Goal: Complete application form

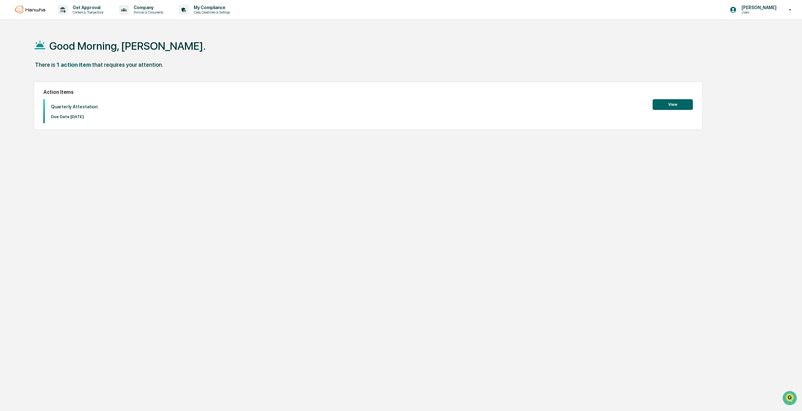
click at [661, 103] on button "View" at bounding box center [673, 104] width 40 height 11
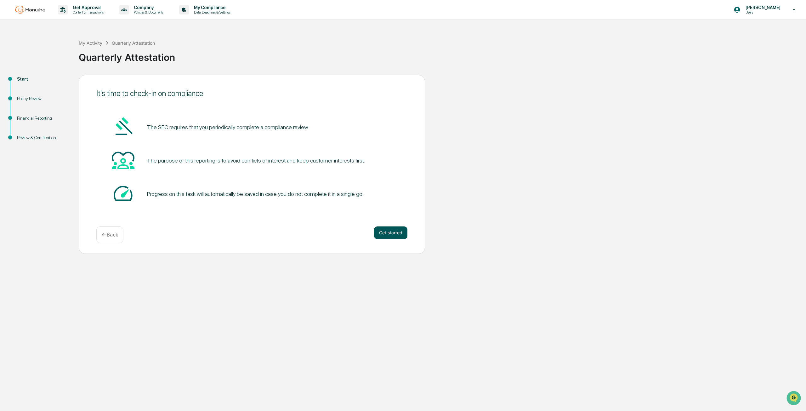
click at [402, 230] on button "Get started" at bounding box center [390, 232] width 33 height 13
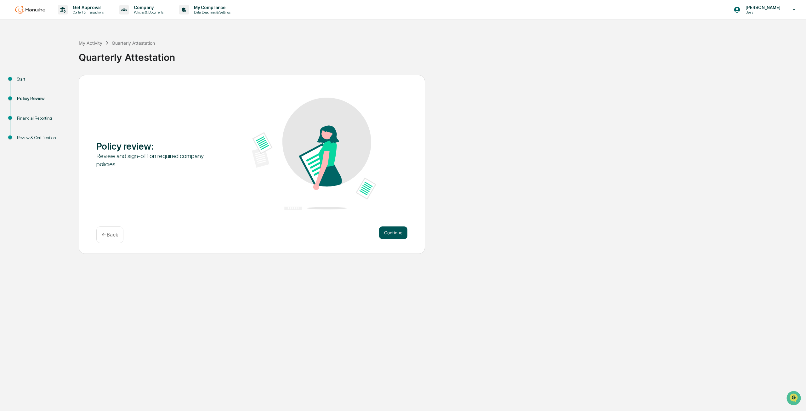
click at [396, 226] on button "Continue" at bounding box center [393, 232] width 28 height 13
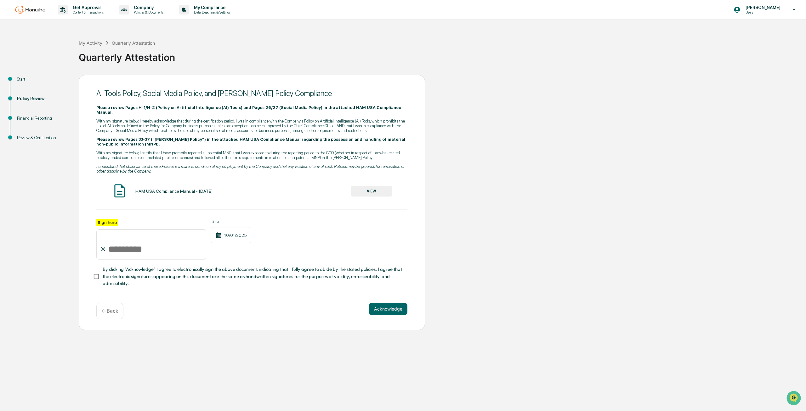
click at [115, 245] on input "Sign here" at bounding box center [151, 244] width 110 height 30
type input "**********"
click at [393, 309] on button "Acknowledge" at bounding box center [388, 308] width 38 height 13
click at [372, 186] on button "VIEW" at bounding box center [371, 191] width 41 height 11
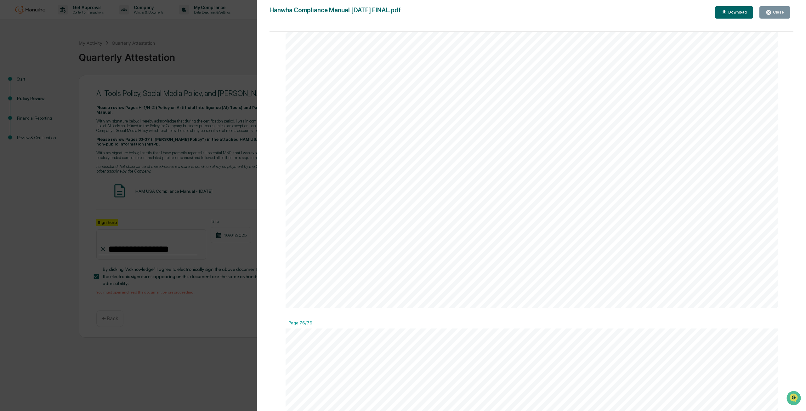
scroll to position [49593, 0]
click at [735, 10] on div "Download" at bounding box center [734, 12] width 26 height 6
click at [784, 14] on button "Close" at bounding box center [774, 12] width 31 height 12
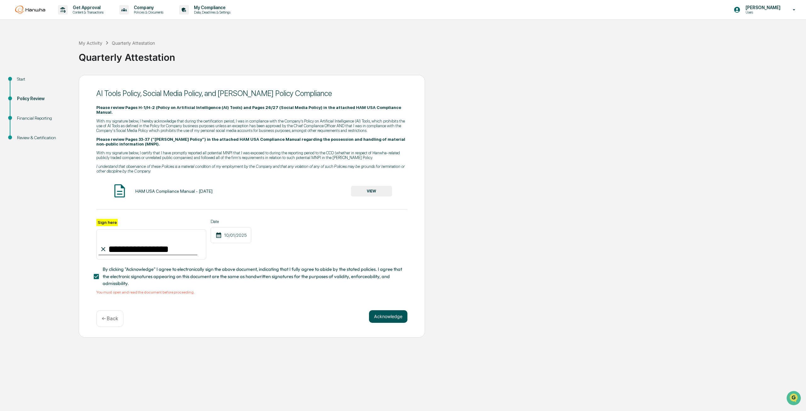
click at [389, 314] on button "Acknowledge" at bounding box center [388, 316] width 38 height 13
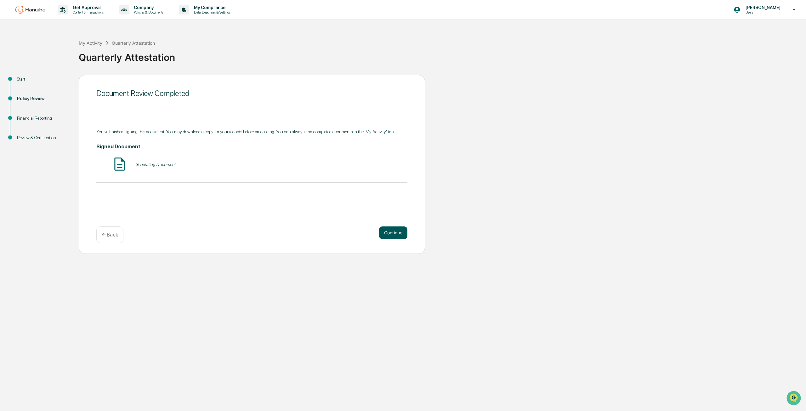
click at [403, 235] on button "Continue" at bounding box center [393, 232] width 28 height 13
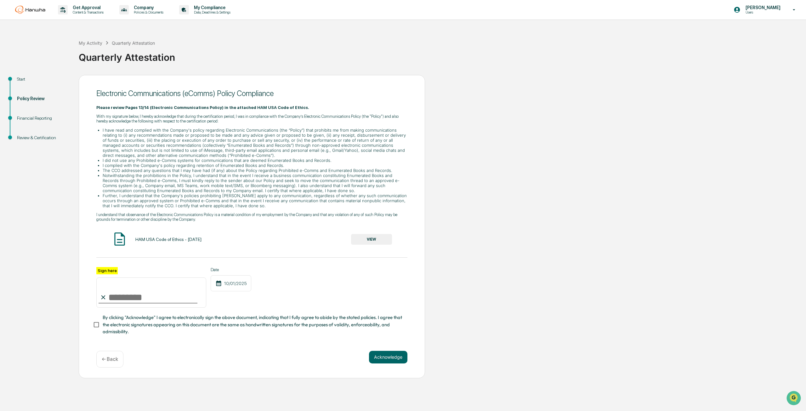
click at [374, 243] on button "VIEW" at bounding box center [371, 239] width 41 height 11
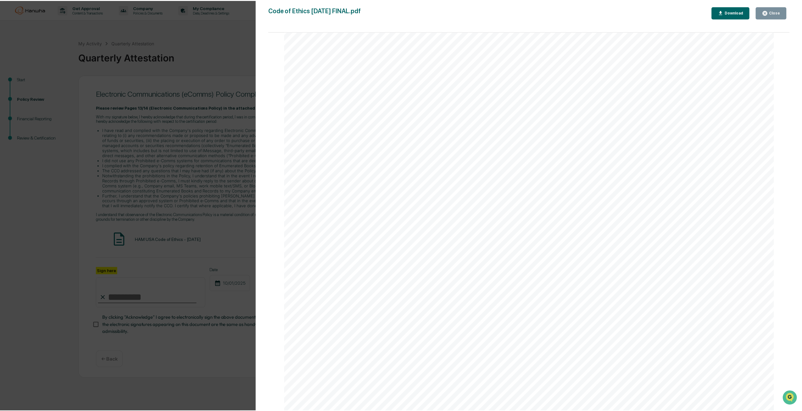
scroll to position [19343, 0]
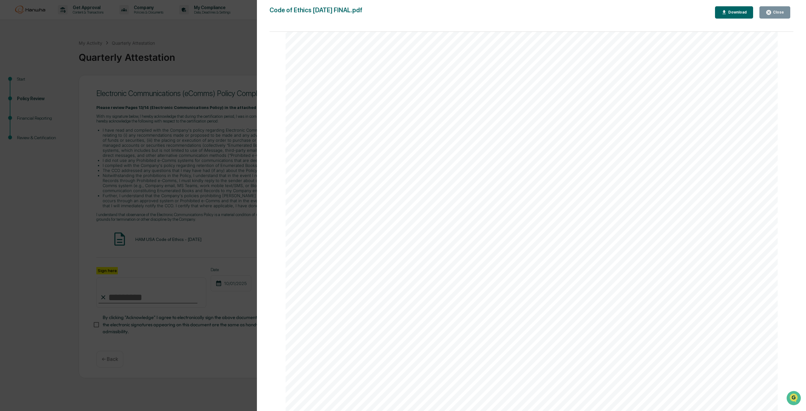
click at [779, 14] on div "Close" at bounding box center [777, 12] width 12 height 4
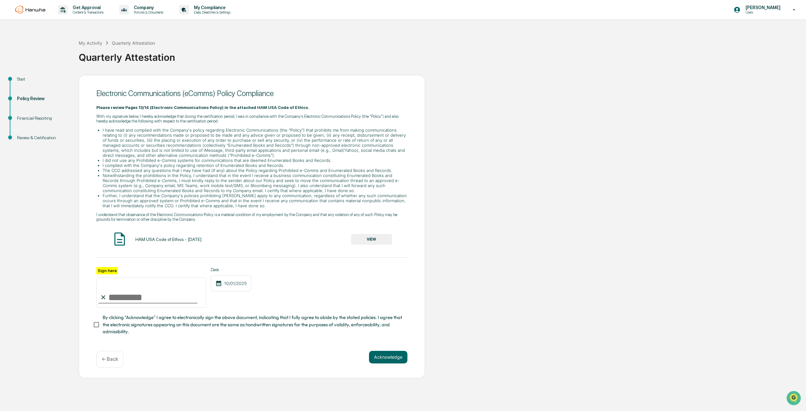
click at [124, 301] on input "Sign here" at bounding box center [151, 292] width 110 height 30
type input "**********"
click at [130, 330] on span "By clicking "Acknowledge" I agree to electronically sign the above document, in…" at bounding box center [253, 324] width 300 height 21
click at [383, 363] on button "Acknowledge" at bounding box center [388, 357] width 38 height 13
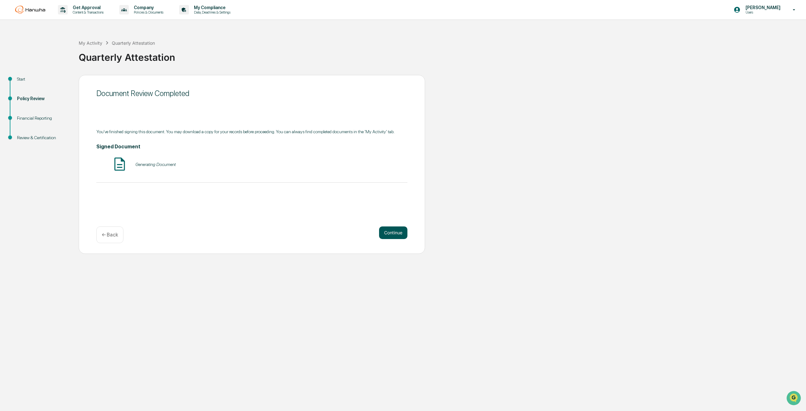
click at [391, 231] on button "Continue" at bounding box center [393, 232] width 28 height 13
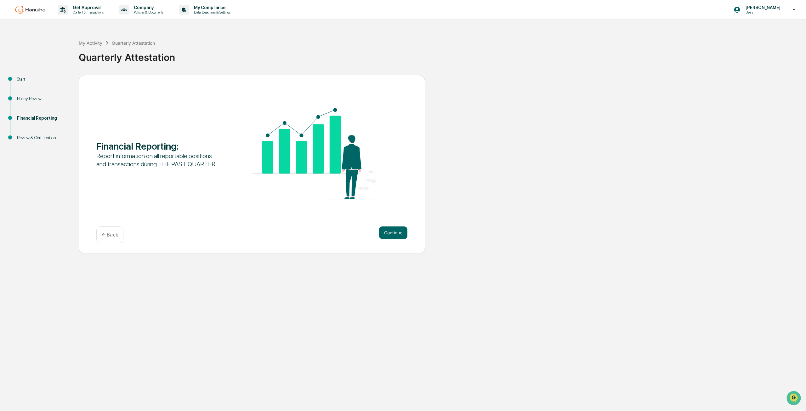
click at [391, 231] on button "Continue" at bounding box center [393, 232] width 28 height 13
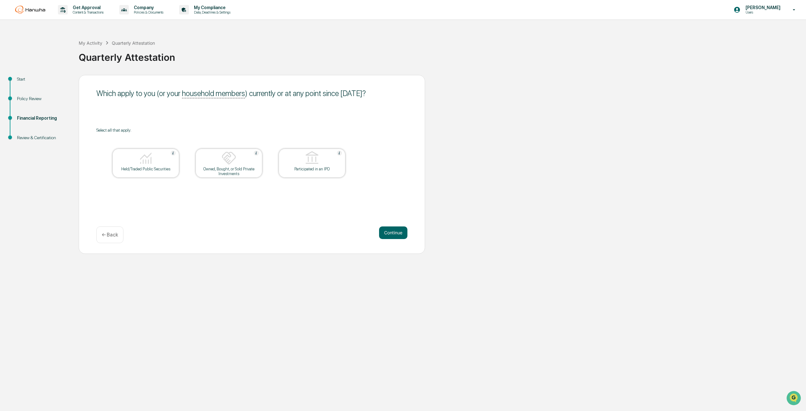
click at [153, 155] on img at bounding box center [145, 157] width 15 height 15
click at [399, 231] on button "Continue" at bounding box center [393, 232] width 28 height 13
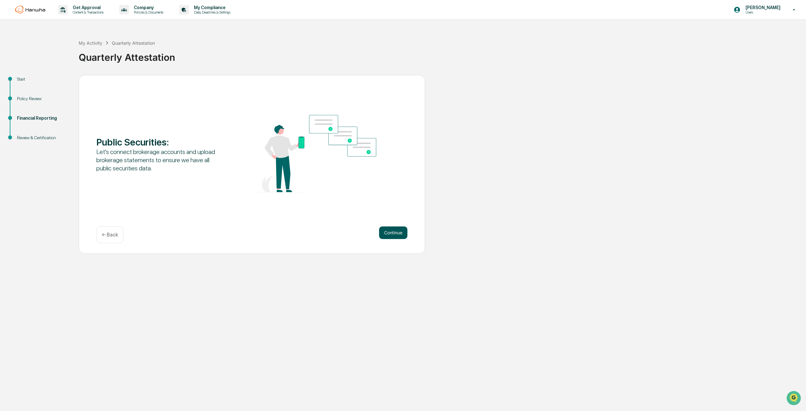
click at [383, 228] on button "Continue" at bounding box center [393, 232] width 28 height 13
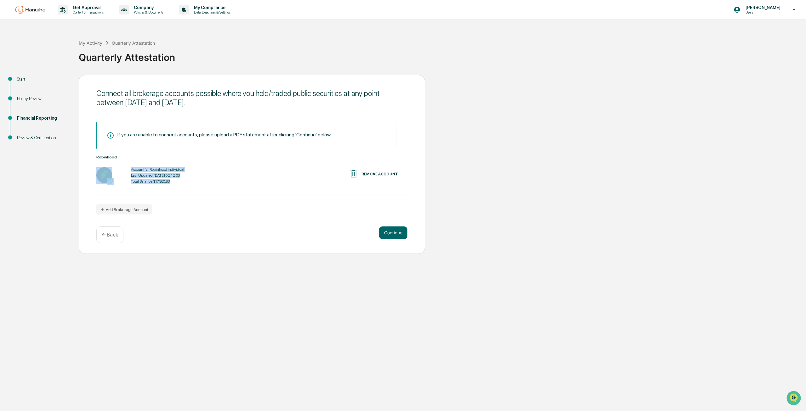
drag, startPoint x: 130, startPoint y: 173, endPoint x: 217, endPoint y: 182, distance: 87.6
click at [216, 182] on div "Account(s): Robinhood individual Last Updated: 2025-09-30 02:12:03 Total Balanc…" at bounding box center [251, 176] width 311 height 20
click at [193, 180] on div "Account(s): Robinhood individual Last Updated: 2025-09-30 02:12:03 Total Balanc…" at bounding box center [251, 176] width 311 height 20
click at [393, 233] on button "Continue" at bounding box center [393, 232] width 28 height 13
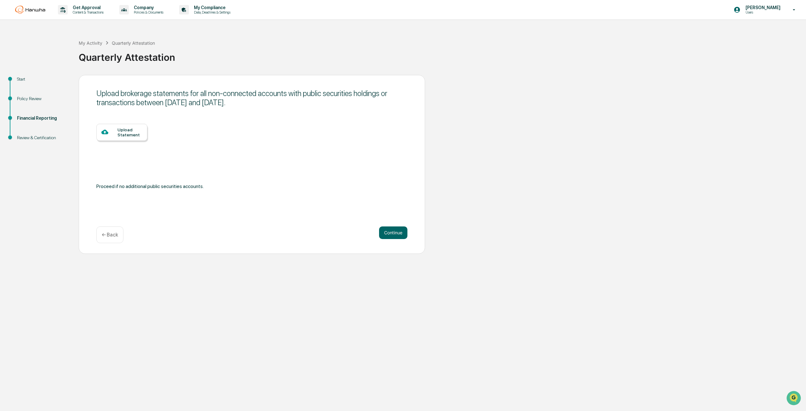
click at [110, 231] on div "← Back" at bounding box center [109, 234] width 27 height 17
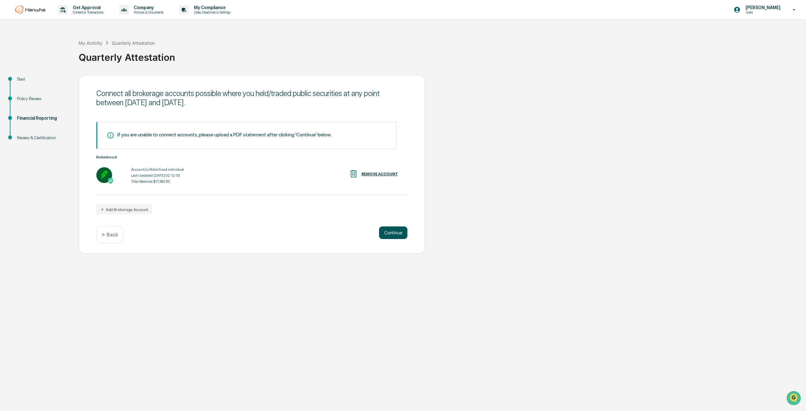
click at [395, 238] on button "Continue" at bounding box center [393, 232] width 28 height 13
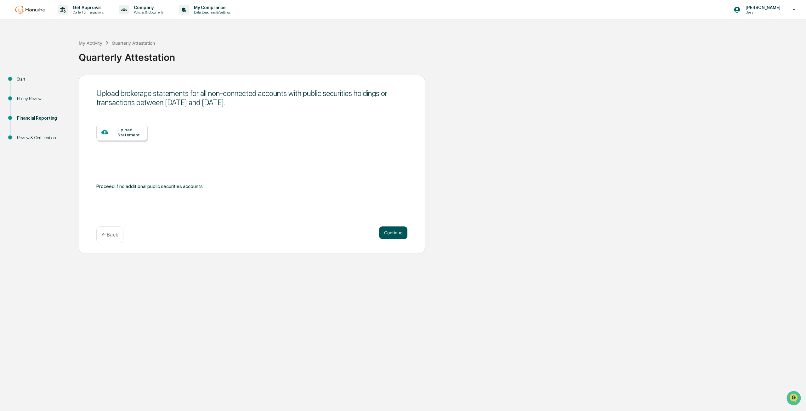
click at [395, 238] on button "Continue" at bounding box center [393, 232] width 28 height 13
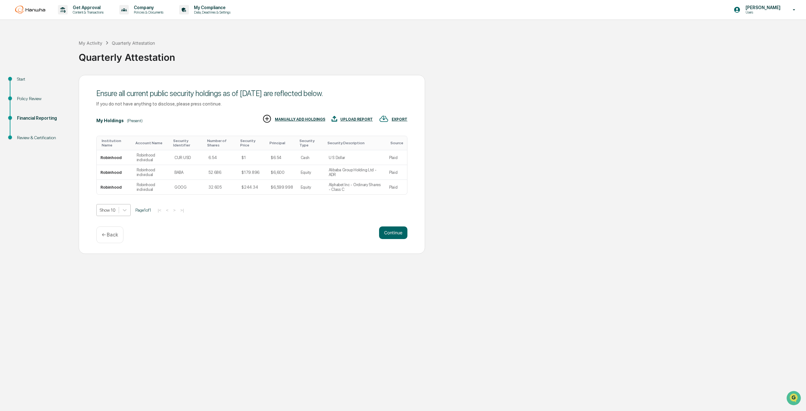
click at [118, 213] on div "Show 10" at bounding box center [108, 209] width 22 height 9
click at [113, 267] on div "Show 100" at bounding box center [113, 266] width 34 height 10
click at [391, 231] on button "Continue" at bounding box center [393, 232] width 28 height 13
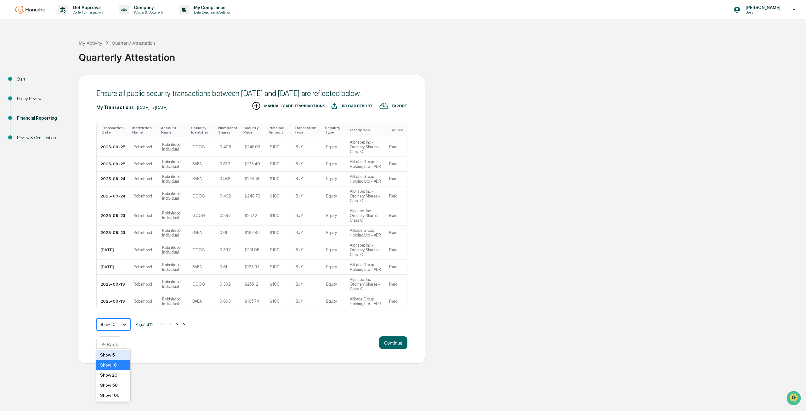
click at [119, 330] on div at bounding box center [124, 323] width 11 height 11
click at [122, 399] on div "Show 100" at bounding box center [113, 395] width 34 height 10
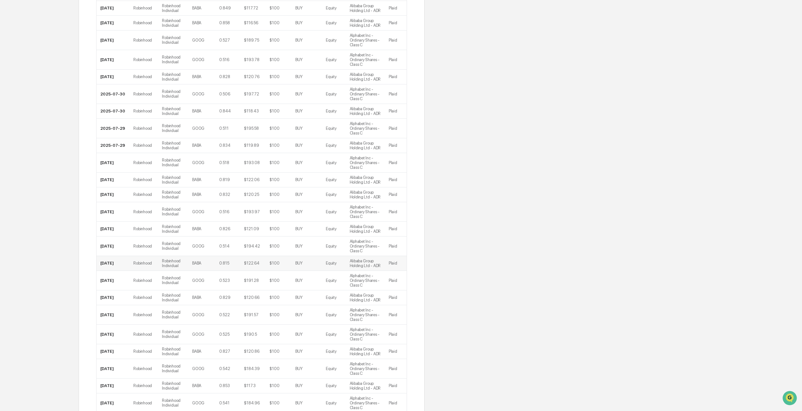
scroll to position [1573, 0]
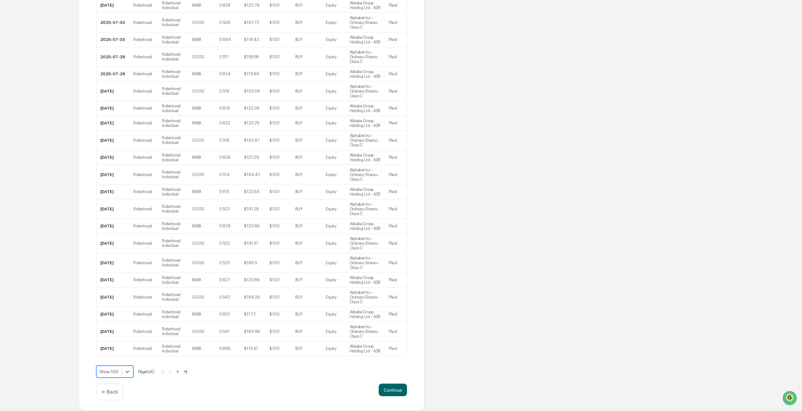
click at [181, 372] on button ">" at bounding box center [178, 371] width 6 height 5
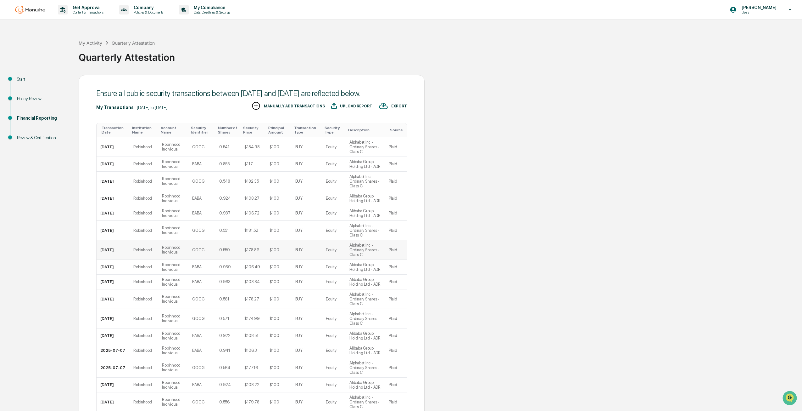
scroll to position [147, 0]
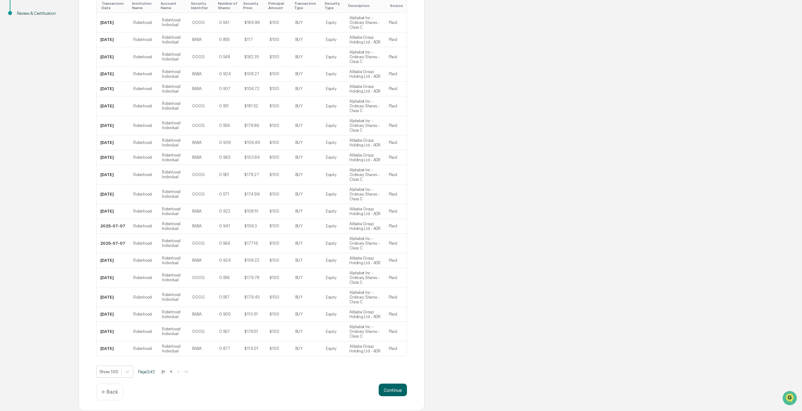
click at [173, 370] on button "<" at bounding box center [171, 371] width 6 height 5
click at [177, 370] on button ">" at bounding box center [178, 371] width 6 height 5
click at [392, 388] on button "Continue" at bounding box center [393, 389] width 28 height 13
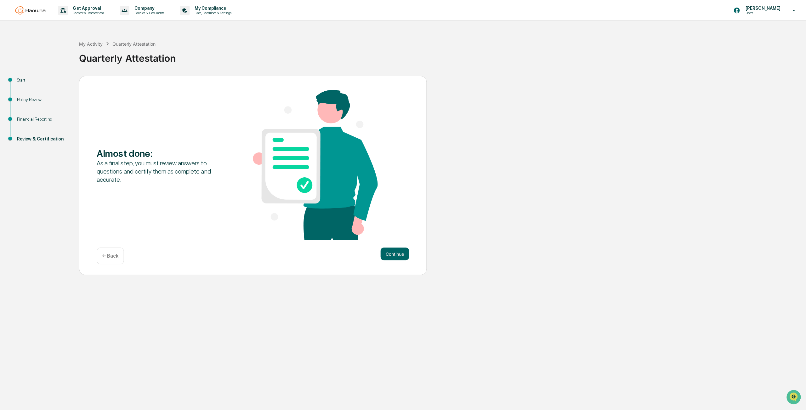
scroll to position [0, 0]
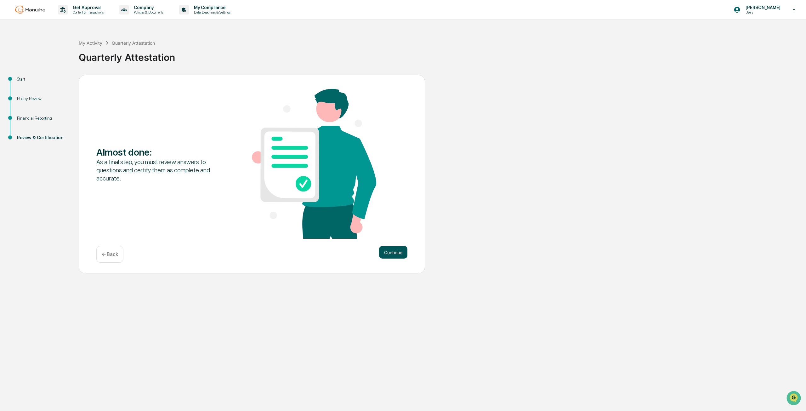
click at [391, 256] on button "Continue" at bounding box center [393, 252] width 28 height 13
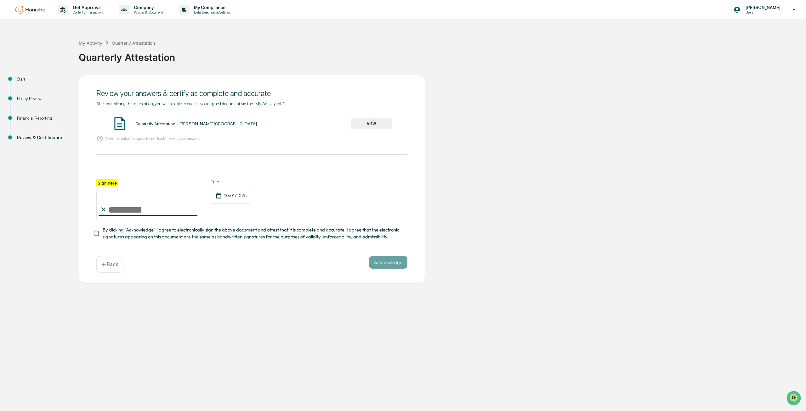
click at [374, 120] on button "VIEW" at bounding box center [371, 123] width 41 height 11
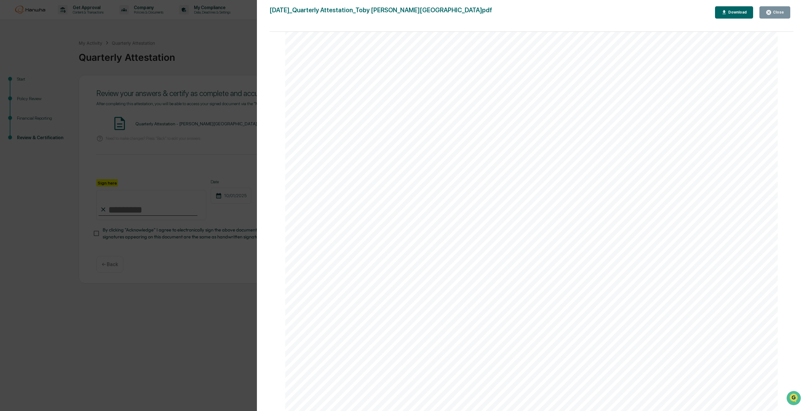
scroll to position [3915, 0]
click at [734, 15] on div "Download" at bounding box center [734, 12] width 26 height 6
click at [790, 16] on div "Close Download" at bounding box center [754, 12] width 78 height 12
click at [776, 13] on div "Close" at bounding box center [777, 12] width 12 height 4
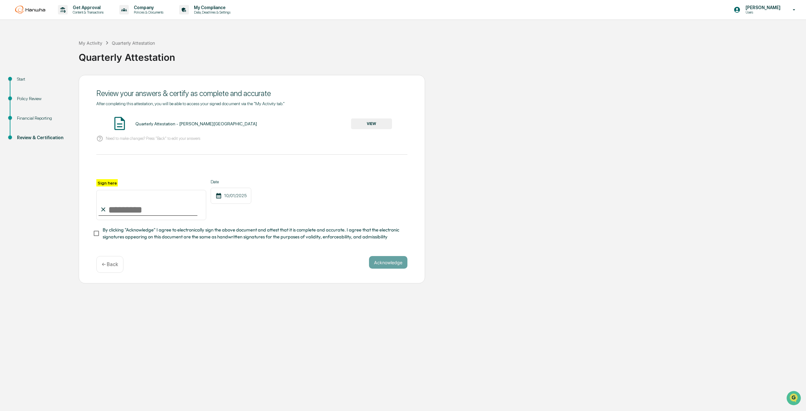
click at [145, 210] on input "Sign here" at bounding box center [151, 205] width 110 height 30
type input "**********"
click at [259, 201] on div "**********" at bounding box center [251, 199] width 311 height 41
click at [114, 237] on span "By clicking "Acknowledge" I agree to electronically sign the above document and…" at bounding box center [253, 233] width 300 height 14
drag, startPoint x: 96, startPoint y: 91, endPoint x: 231, endPoint y: 92, distance: 135.3
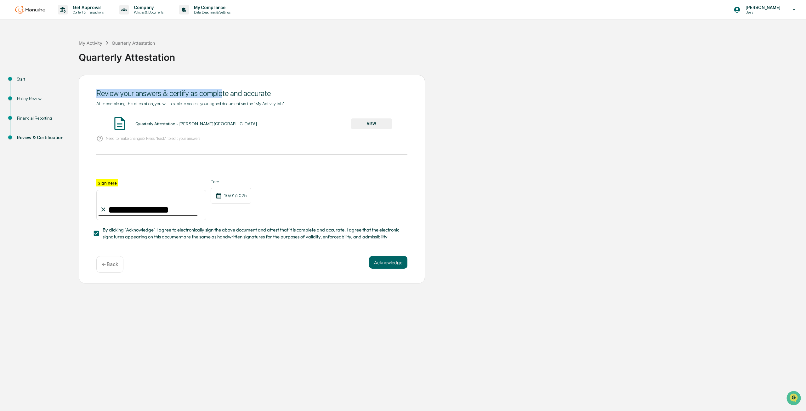
click at [231, 92] on div "**********" at bounding box center [252, 179] width 346 height 209
click at [239, 93] on div "Review your answers & certify as complete and accurate" at bounding box center [251, 93] width 311 height 9
drag, startPoint x: 239, startPoint y: 93, endPoint x: 242, endPoint y: 107, distance: 14.4
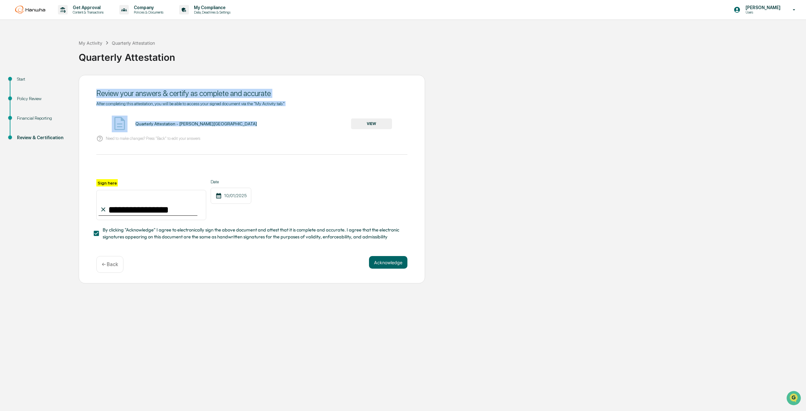
click at [242, 107] on div "**********" at bounding box center [252, 179] width 346 height 209
click at [242, 107] on div "**********" at bounding box center [251, 170] width 311 height 139
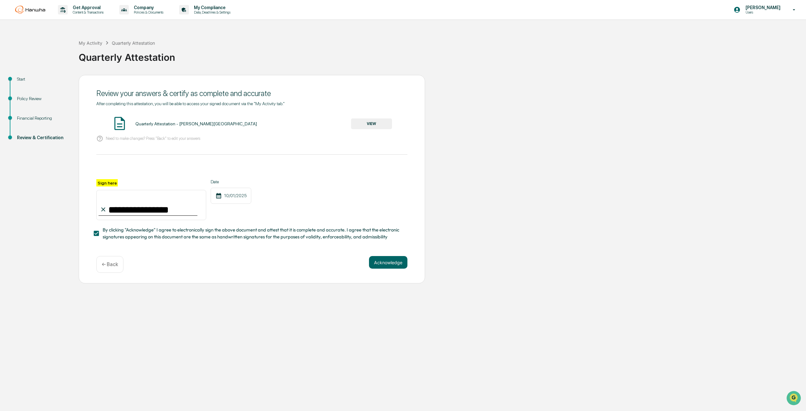
click at [244, 103] on span "After completing this attestation, you will be able to access your signed docum…" at bounding box center [190, 103] width 188 height 5
click at [380, 268] on button "Acknowledge" at bounding box center [388, 262] width 38 height 13
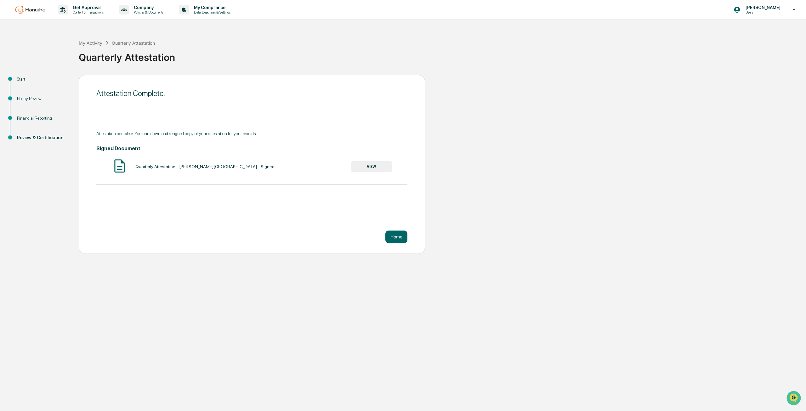
click at [378, 165] on button "VIEW" at bounding box center [371, 166] width 41 height 11
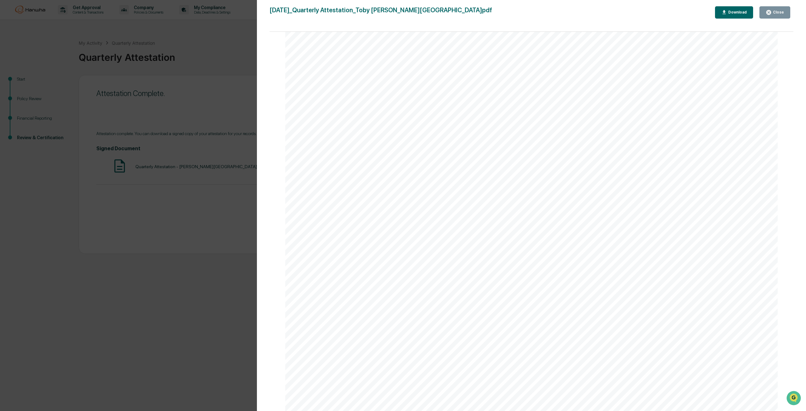
scroll to position [873, 0]
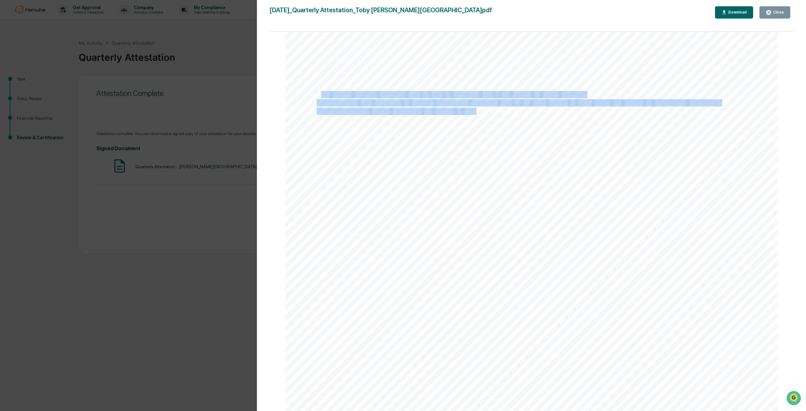
drag, startPoint x: 324, startPoint y: 95, endPoint x: 476, endPoint y: 115, distance: 153.3
click at [475, 115] on div "Definitions Public Security: a financial instrument or investment that is avail…" at bounding box center [531, 238] width 492 height 696
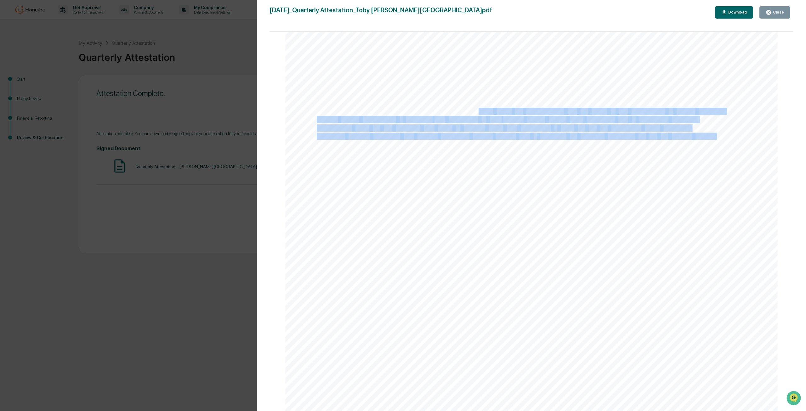
click at [477, 115] on div "Definitions Public Security: a financial instrument or investment that is avail…" at bounding box center [531, 238] width 492 height 696
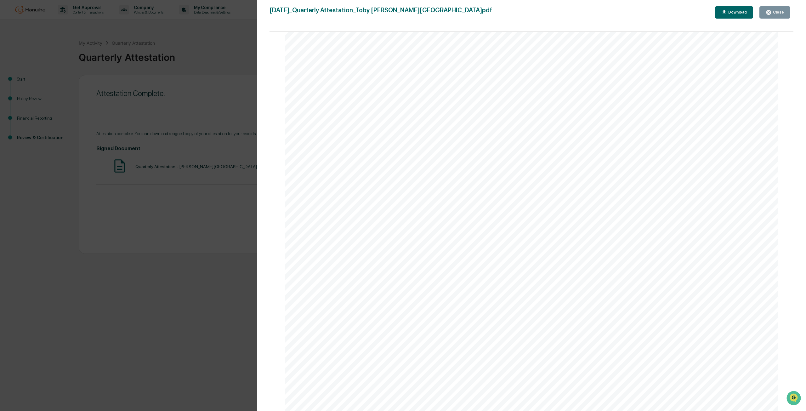
click at [346, 110] on span "Cryptocurrencies:" at bounding box center [343, 111] width 52 height 7
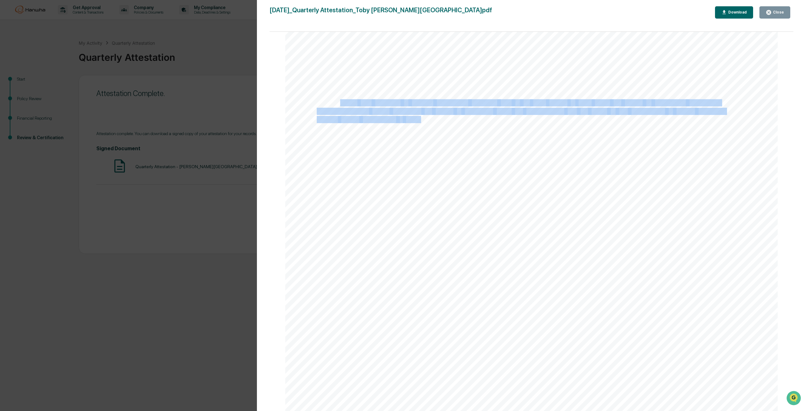
drag, startPoint x: 411, startPoint y: 120, endPoint x: 428, endPoint y: 122, distance: 17.2
click at [423, 124] on div "Definitions Public Security: a financial instrument or investment that is avail…" at bounding box center [531, 238] width 492 height 696
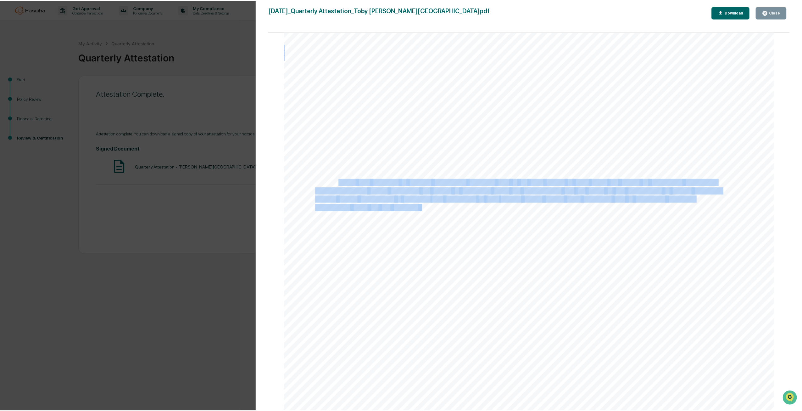
scroll to position [747, 0]
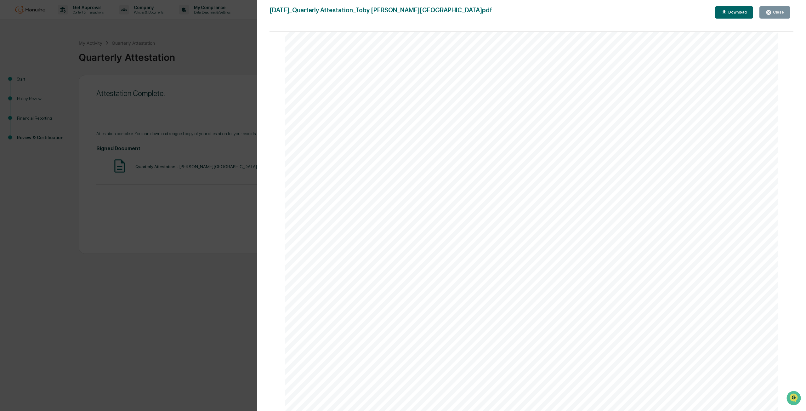
click at [355, 105] on span "public" at bounding box center [355, 102] width 17 height 7
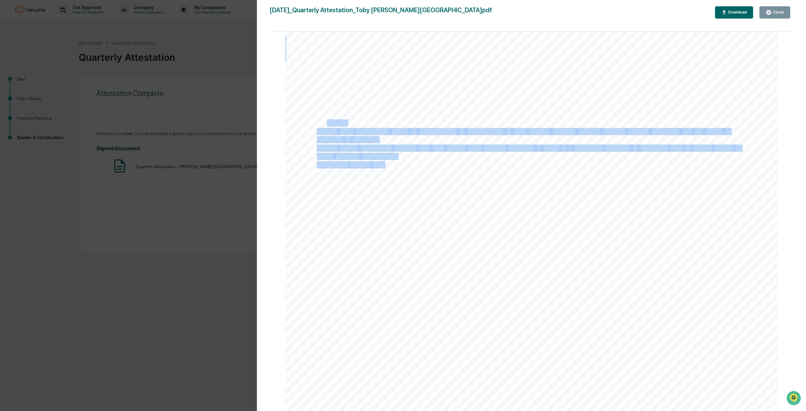
drag, startPoint x: 389, startPoint y: 170, endPoint x: 392, endPoint y: 177, distance: 8.3
click at [393, 177] on div "Definitions Public Security: a financial instrument or investment that is avail…" at bounding box center [531, 364] width 492 height 696
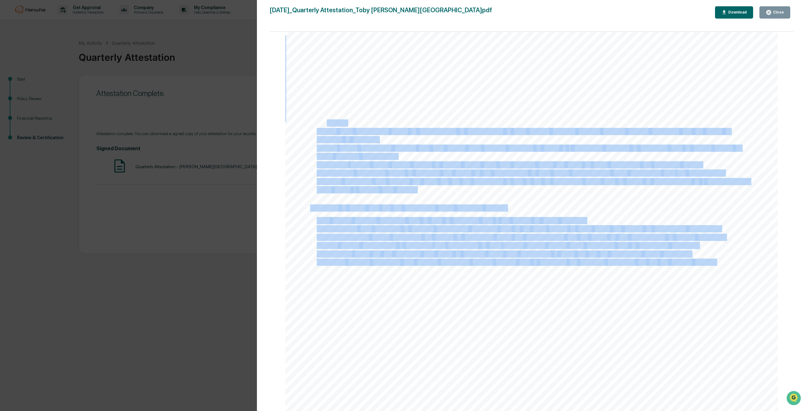
click at [390, 177] on div "Definitions Public Security: a financial instrument or investment that is avail…" at bounding box center [531, 364] width 492 height 696
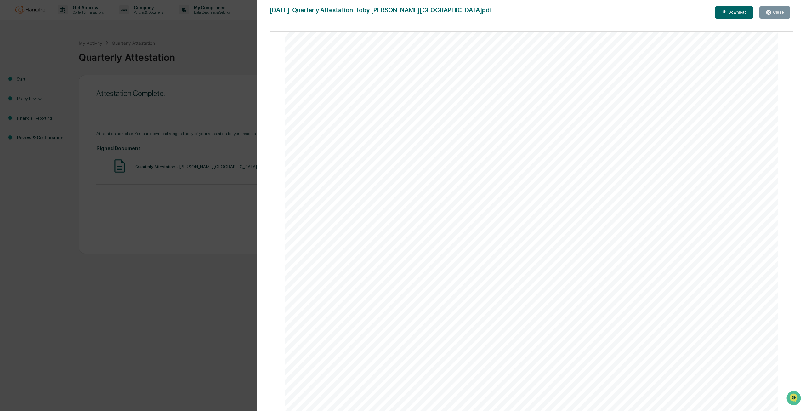
click at [378, 221] on span "property," at bounding box center [391, 220] width 27 height 7
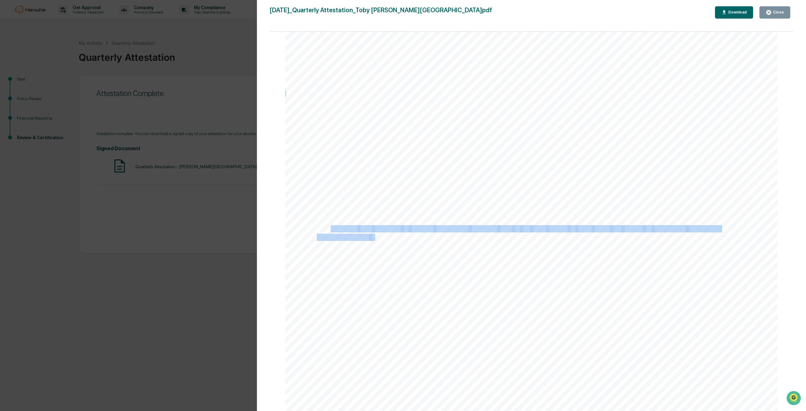
drag, startPoint x: 382, startPoint y: 239, endPoint x: 388, endPoint y: 240, distance: 5.7
click at [388, 240] on div "Definitions Public Security: a financial instrument or investment that is avail…" at bounding box center [531, 364] width 492 height 696
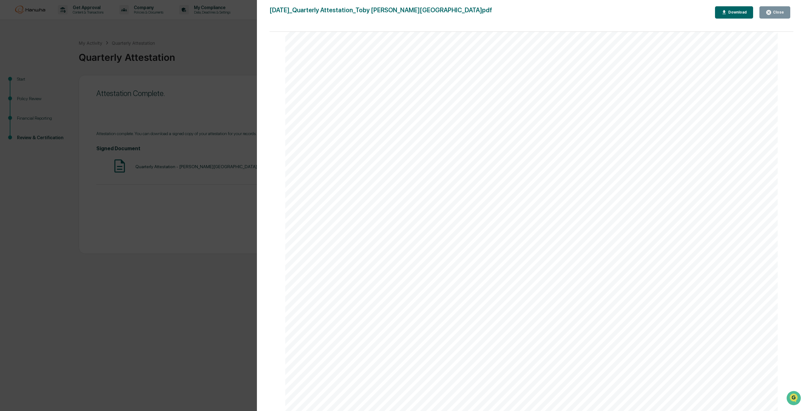
click at [391, 240] on span "currencies" at bounding box center [406, 237] width 30 height 7
drag, startPoint x: 446, startPoint y: 245, endPoint x: 677, endPoint y: 244, distance: 231.0
click at [677, 244] on div "Definitions Public Security: a financial instrument or investment that is avail…" at bounding box center [531, 364] width 492 height 696
click at [774, 7] on button "Close" at bounding box center [774, 12] width 31 height 12
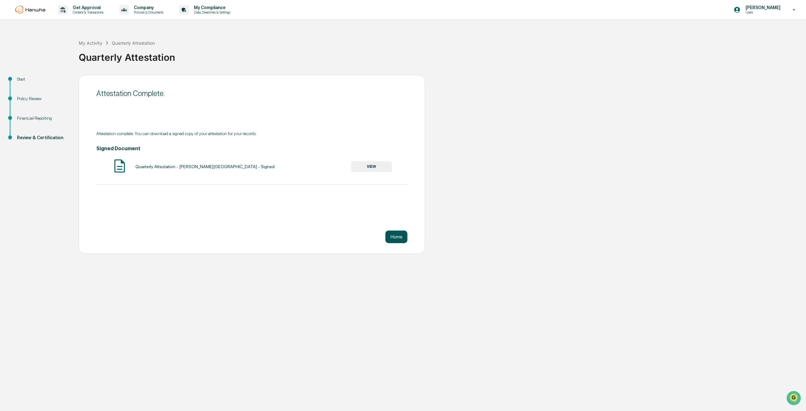
click at [398, 239] on button "Home" at bounding box center [396, 236] width 22 height 13
